Goal: Information Seeking & Learning: Learn about a topic

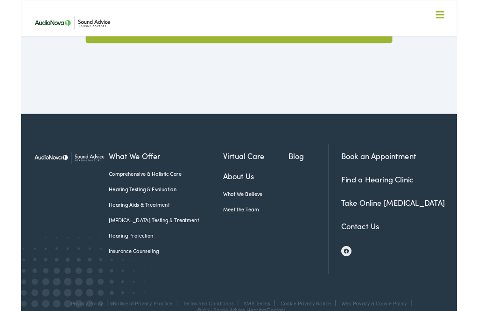
scroll to position [2166, 0]
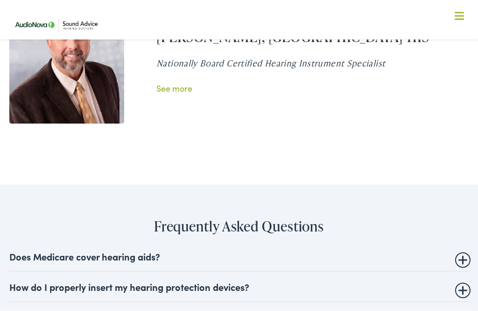
click at [457, 18] on div at bounding box center [459, 16] width 9 height 9
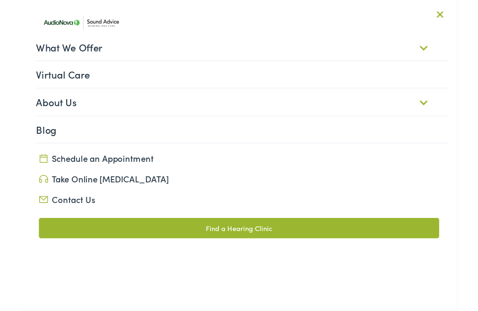
scroll to position [1701, 0]
click at [28, 57] on link "What We Offer" at bounding box center [242, 51] width 452 height 29
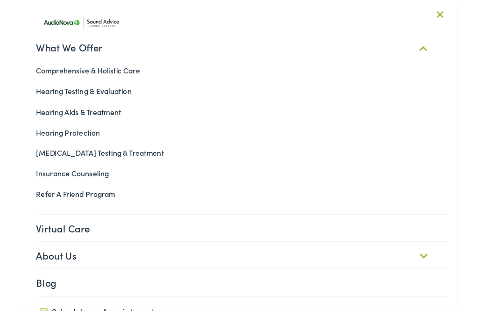
scroll to position [1790, 0]
click at [36, 244] on link "Virtual Care" at bounding box center [242, 249] width 452 height 29
click at [25, 257] on link "Virtual Care" at bounding box center [242, 249] width 452 height 29
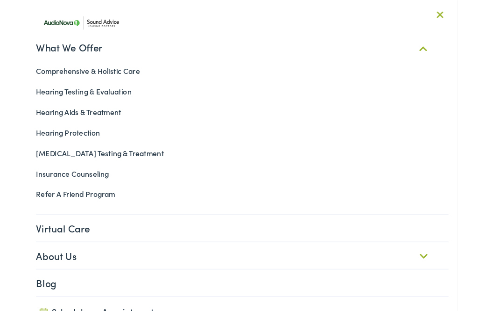
click at [444, 286] on link "About Us" at bounding box center [242, 279] width 452 height 29
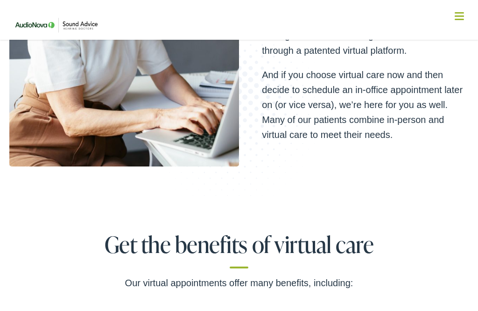
scroll to position [202, 0]
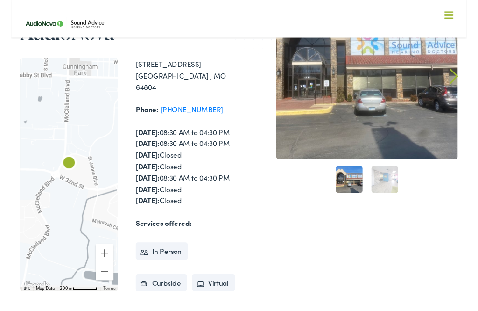
scroll to position [90, 0]
